Goal: Check status: Check status

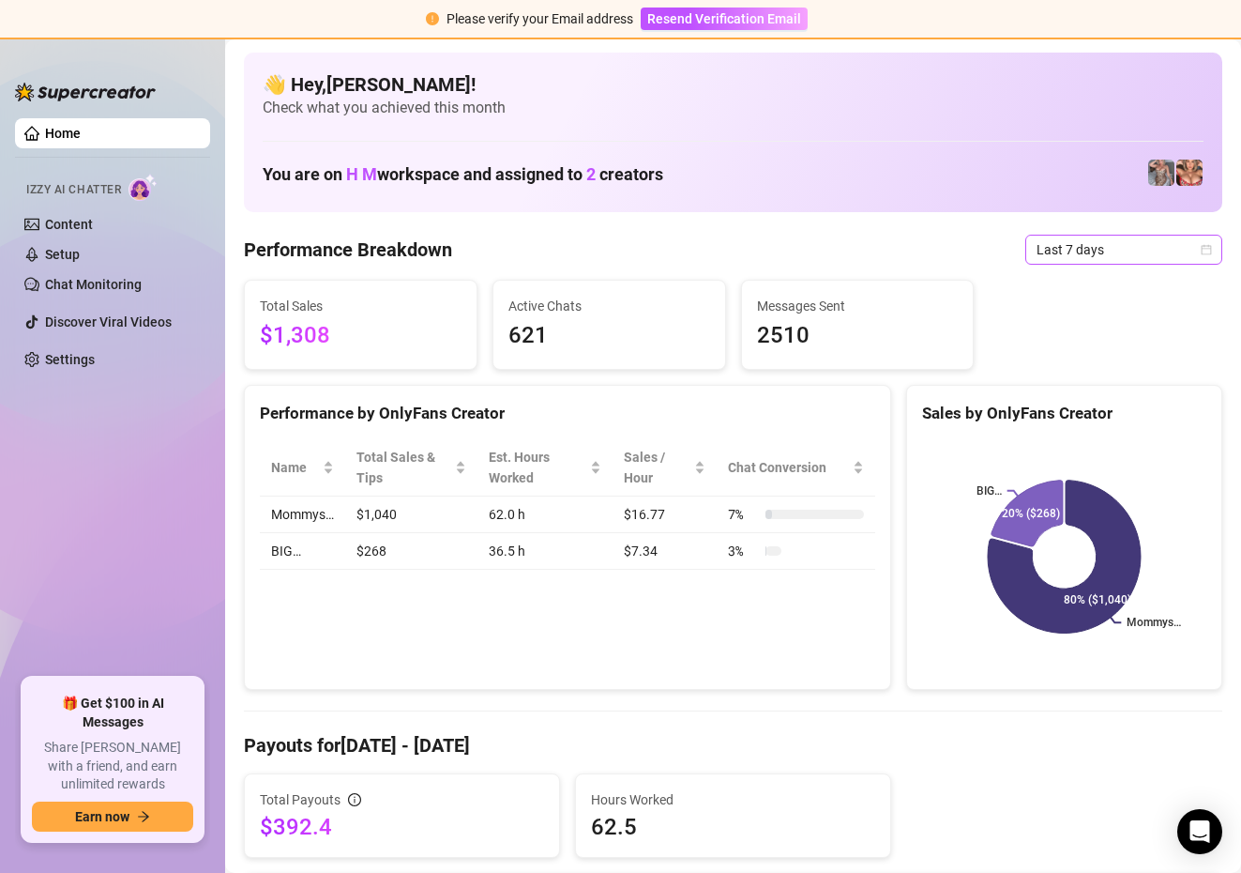
click at [1201, 257] on span "Last 7 days" at bounding box center [1124, 250] width 175 height 28
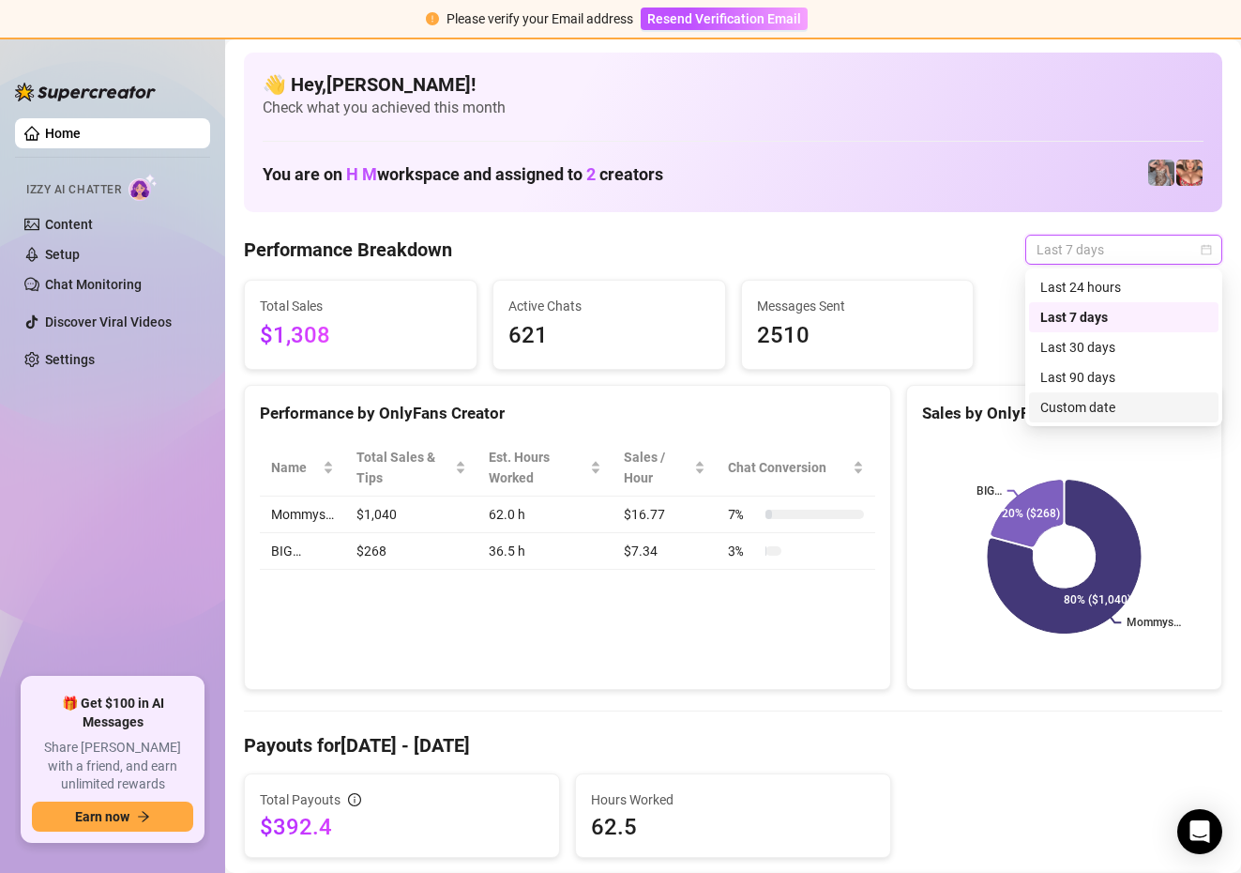
click at [1106, 411] on div "Custom date" at bounding box center [1124, 407] width 167 height 21
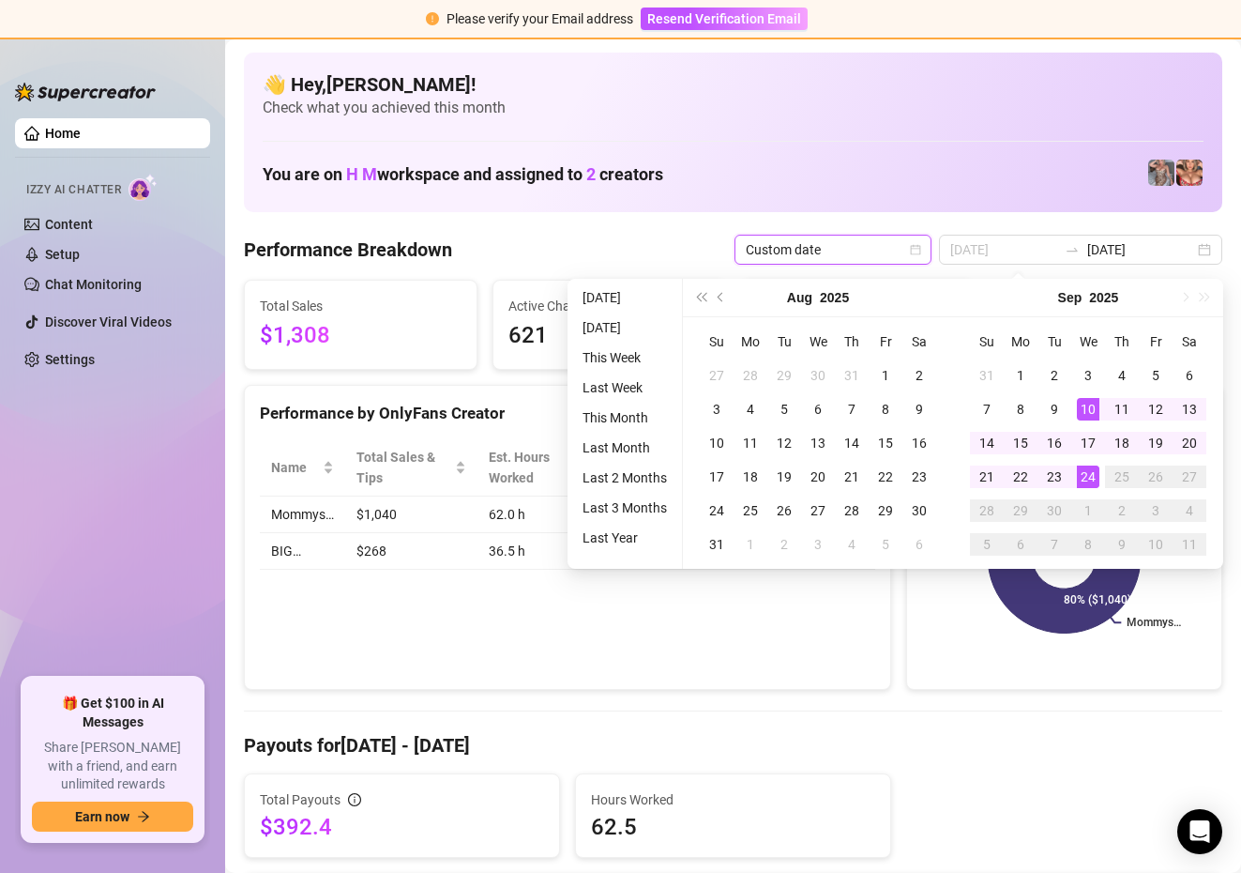
type input "[DATE]"
click at [1085, 474] on div "24" at bounding box center [1088, 476] width 23 height 23
type input "[DATE]"
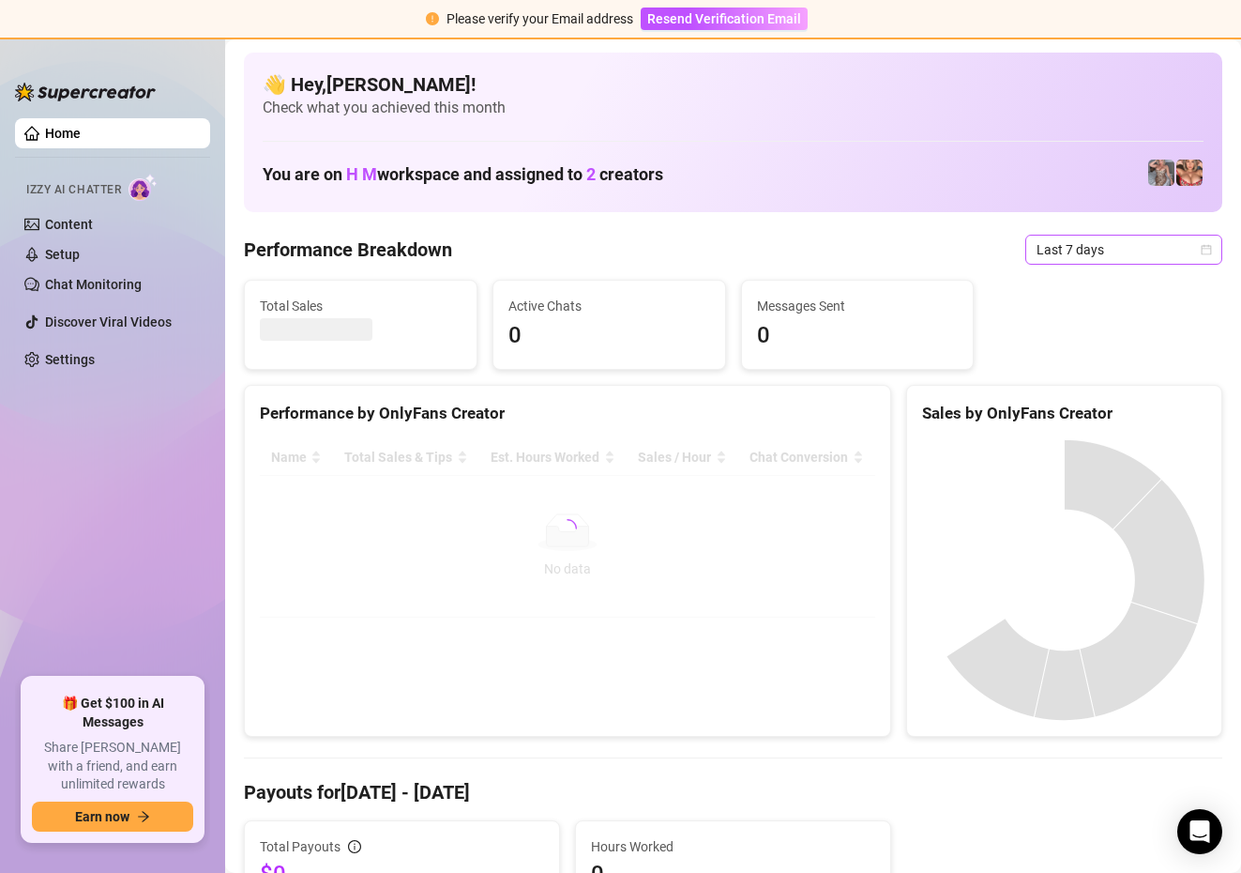
click at [1180, 247] on span "Last 7 days" at bounding box center [1124, 250] width 175 height 28
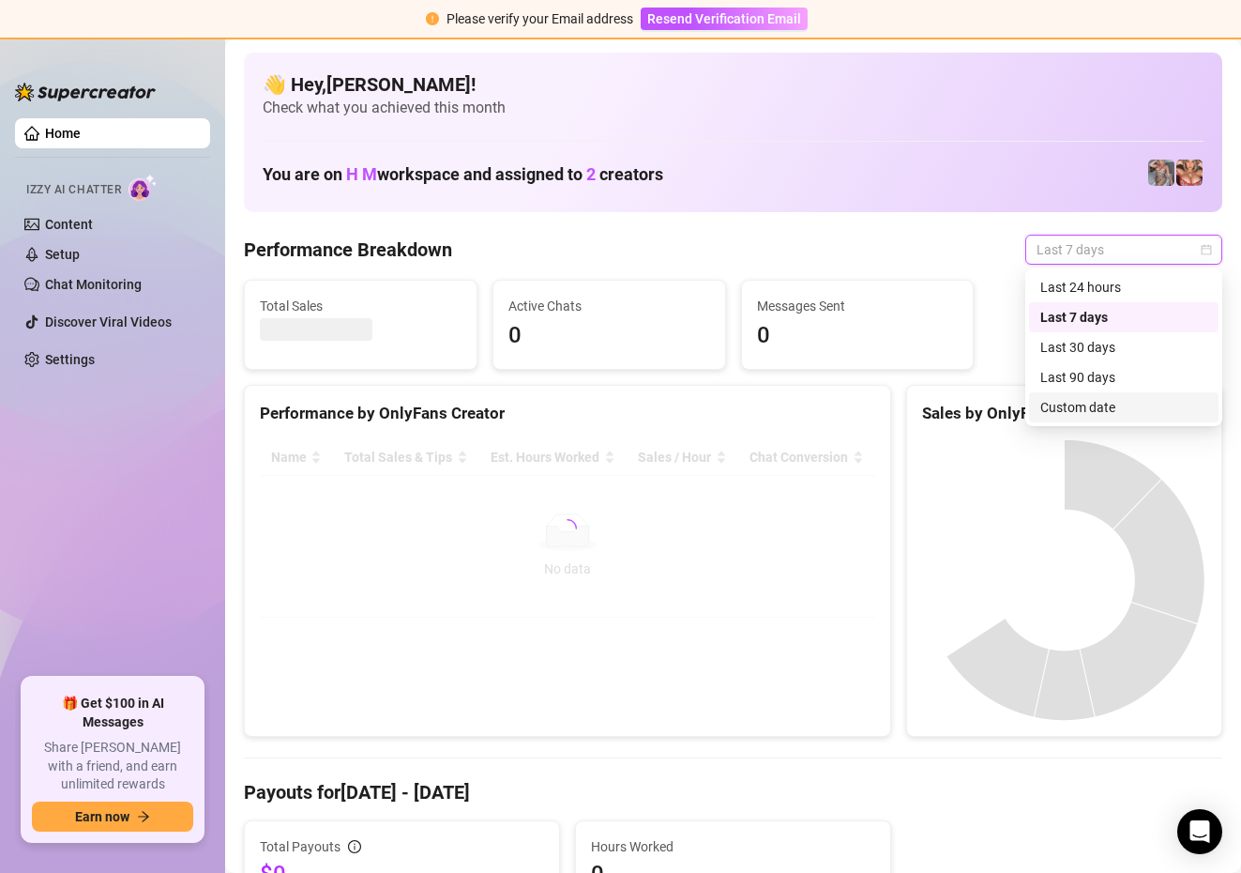
click at [1101, 411] on div "Custom date" at bounding box center [1124, 407] width 167 height 21
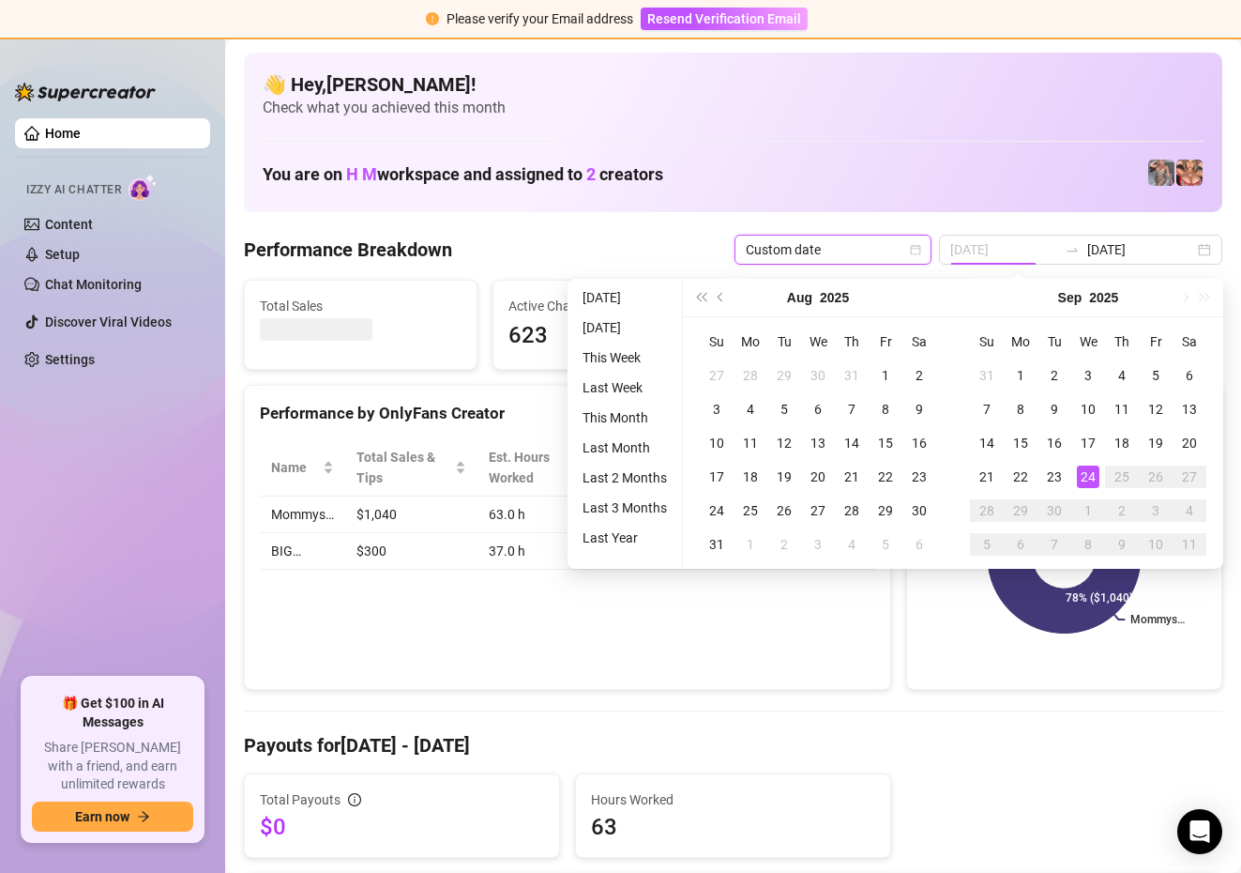
click at [1094, 481] on div "24" at bounding box center [1088, 476] width 23 height 23
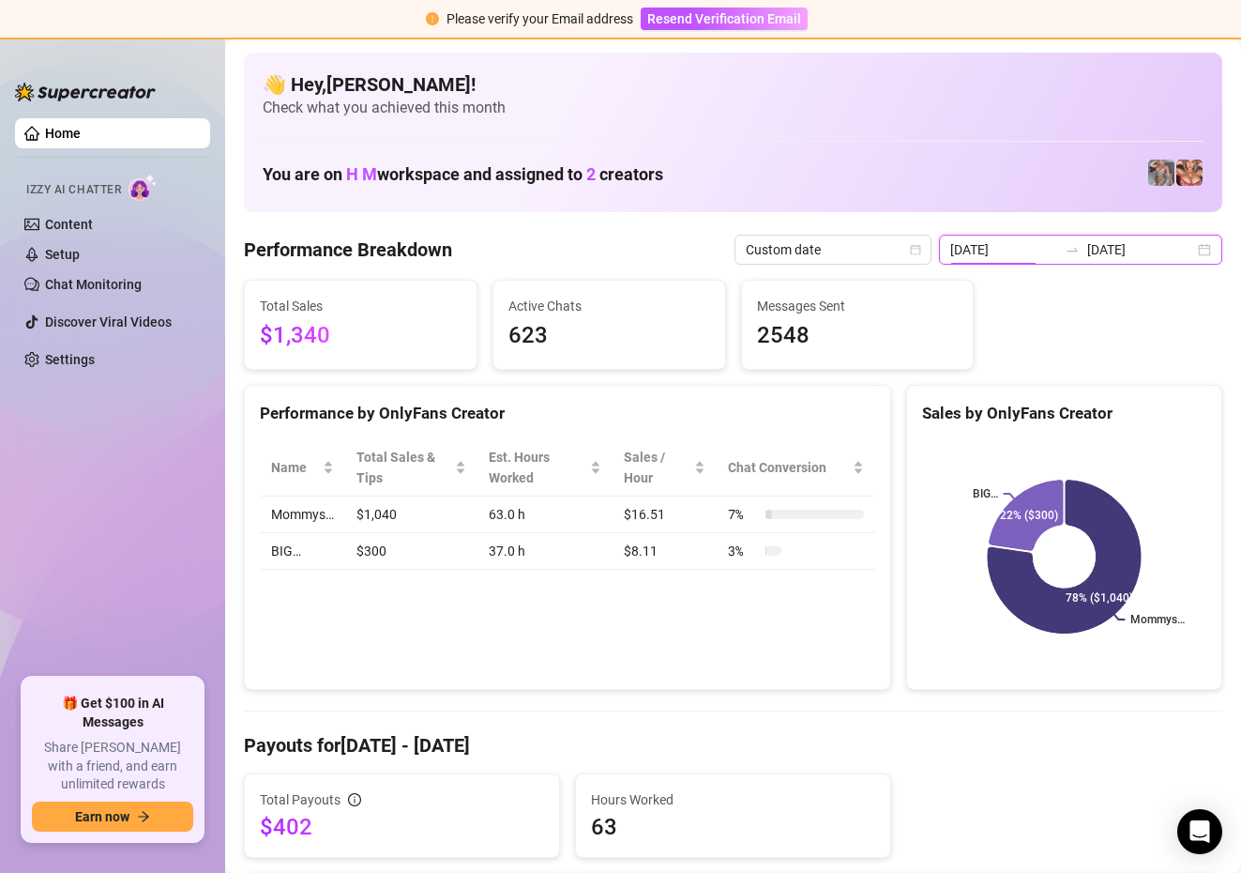
click at [1053, 251] on input "[DATE]" at bounding box center [1004, 249] width 107 height 21
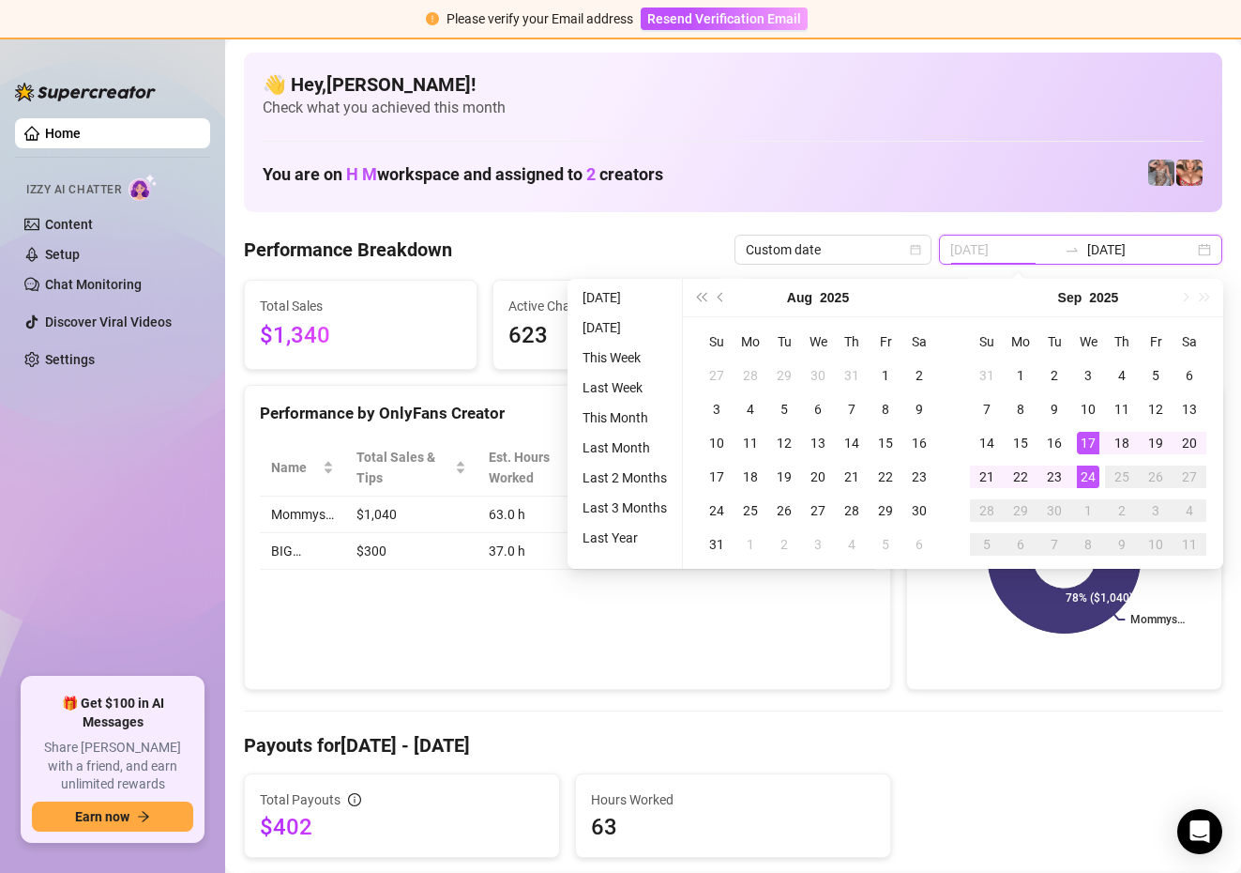
type input "[DATE]"
click at [1086, 480] on div "24" at bounding box center [1088, 476] width 23 height 23
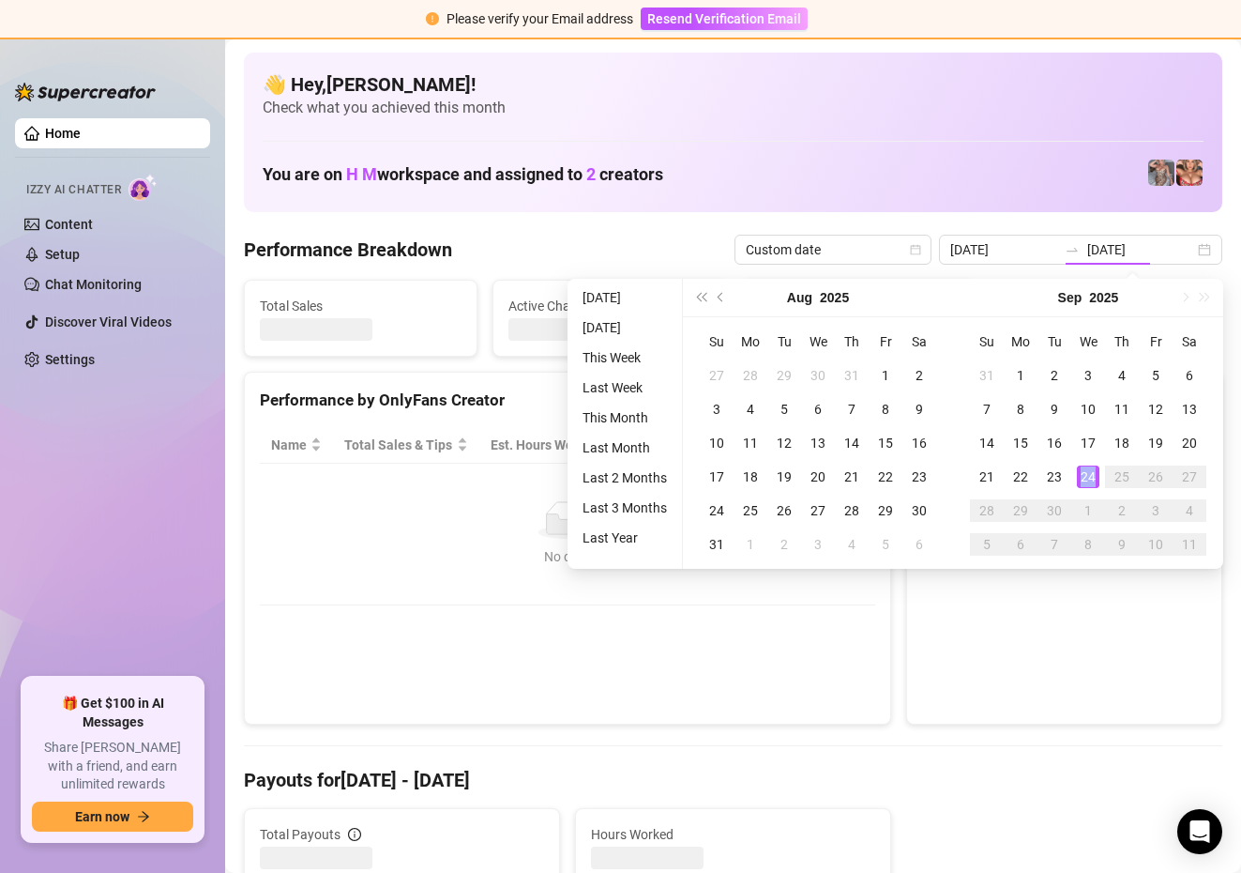
type input "[DATE]"
